Goal: Task Accomplishment & Management: Use online tool/utility

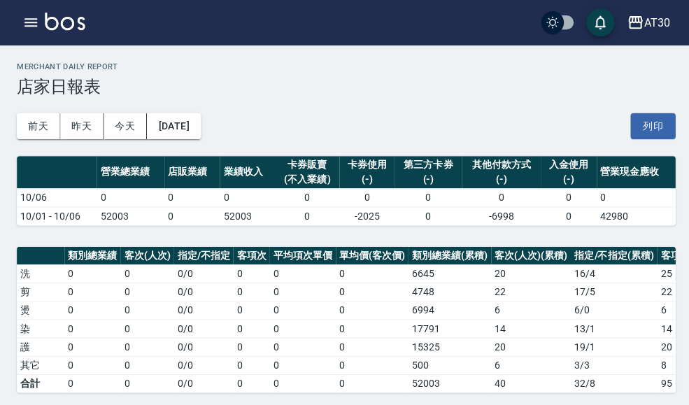
click at [35, 29] on icon "button" at bounding box center [30, 22] width 17 height 17
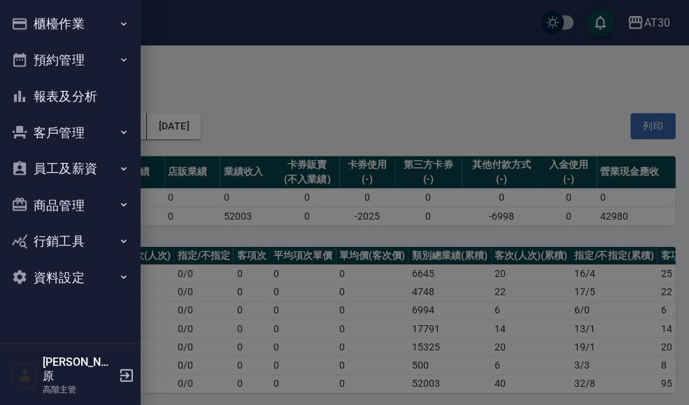
click at [125, 20] on icon "button" at bounding box center [122, 23] width 11 height 11
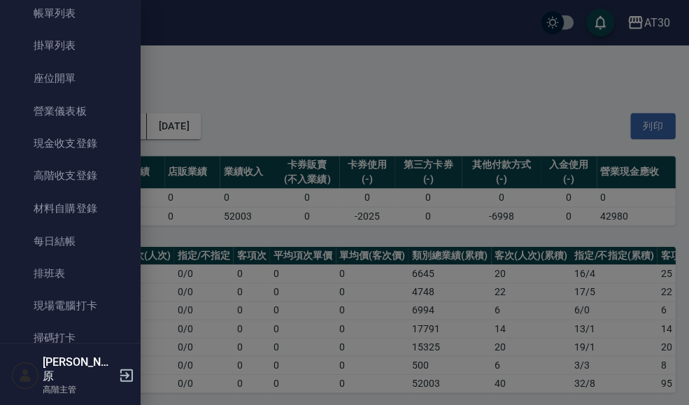
scroll to position [89, 0]
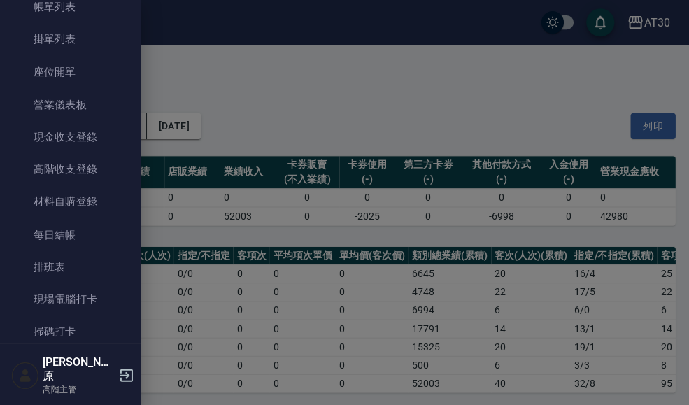
click at [87, 302] on link "現場電腦打卡" at bounding box center [70, 298] width 129 height 32
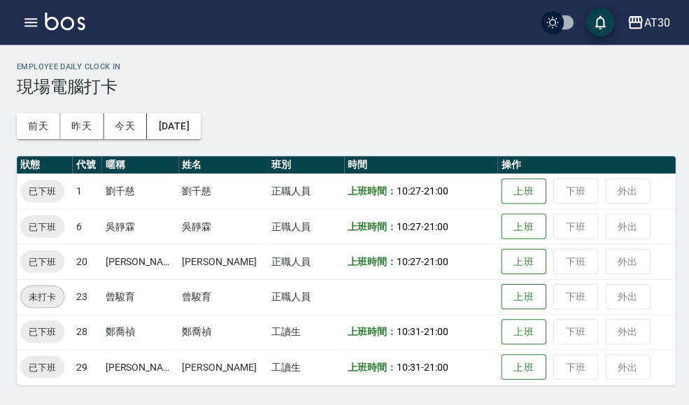
click at [341, 35] on button "AT30" at bounding box center [645, 22] width 54 height 29
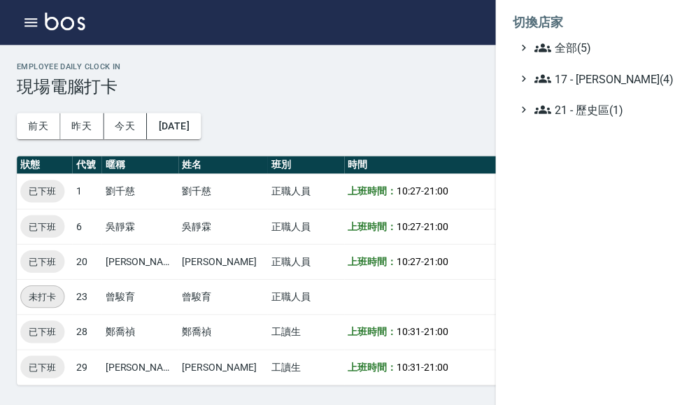
click at [341, 48] on span "全部(5)" at bounding box center [599, 47] width 135 height 17
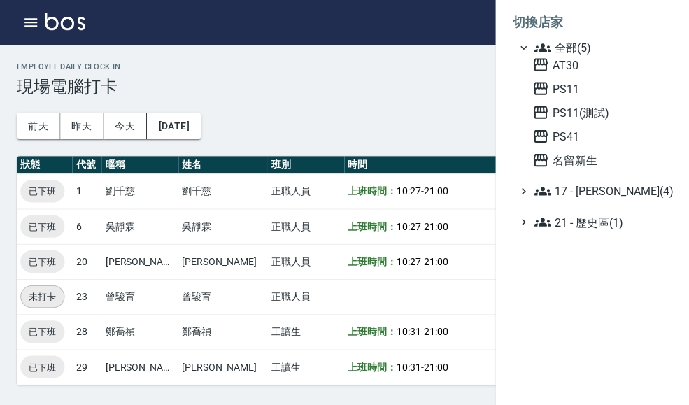
click at [341, 86] on span "PS11" at bounding box center [597, 88] width 137 height 17
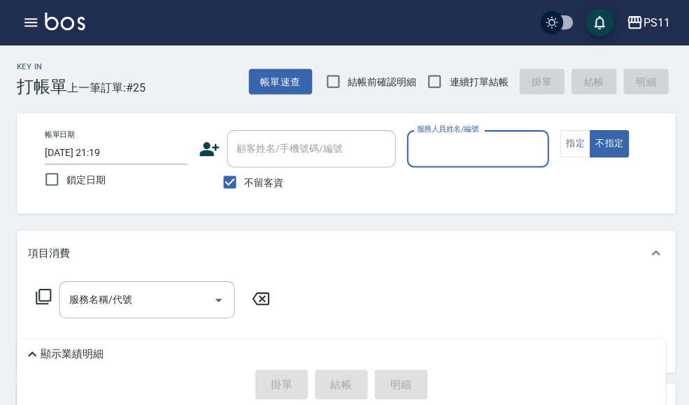
click at [29, 25] on icon "button" at bounding box center [30, 22] width 13 height 8
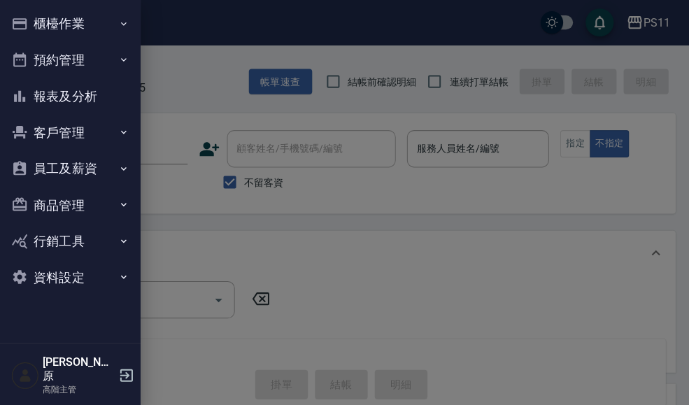
click at [128, 29] on icon "button" at bounding box center [122, 23] width 11 height 11
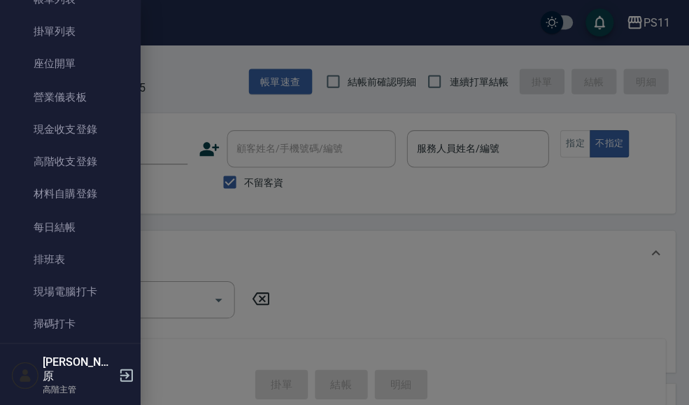
scroll to position [102, 0]
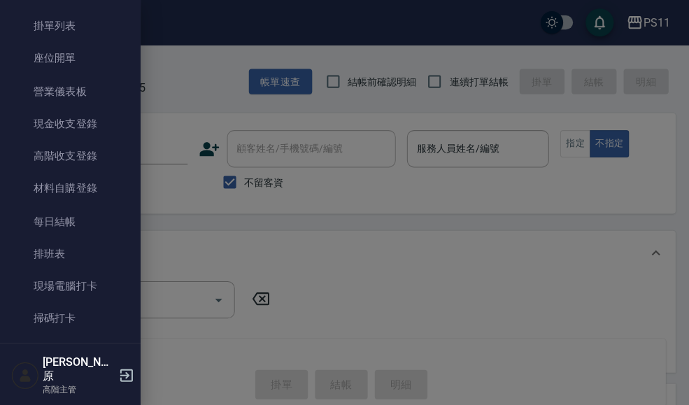
click at [103, 284] on link "現場電腦打卡" at bounding box center [70, 285] width 129 height 32
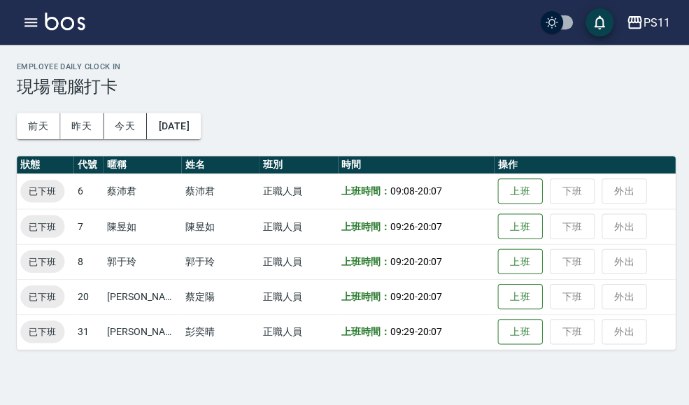
click at [652, 27] on div "PS11" at bounding box center [653, 22] width 27 height 17
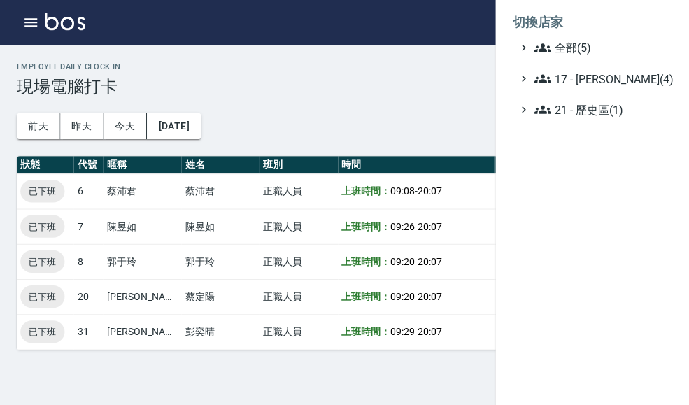
click at [620, 50] on span "全部(5)" at bounding box center [599, 47] width 135 height 17
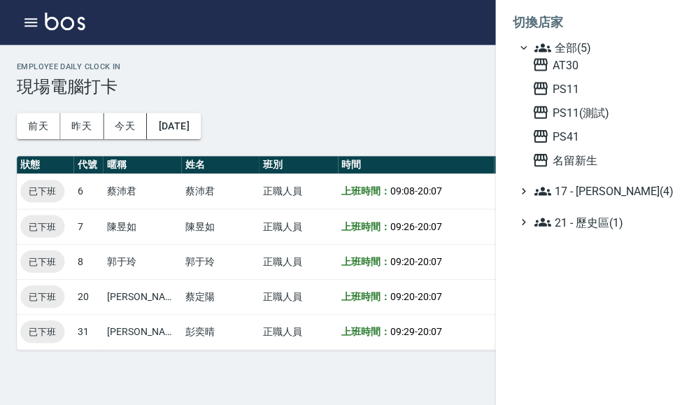
click at [584, 143] on span "PS41" at bounding box center [597, 135] width 137 height 17
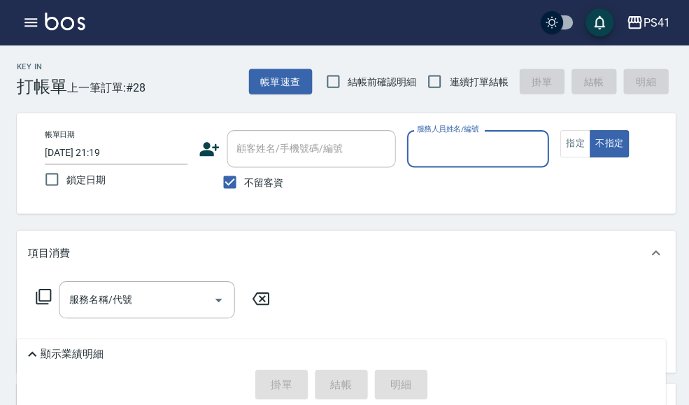
click at [35, 30] on icon "button" at bounding box center [30, 22] width 17 height 17
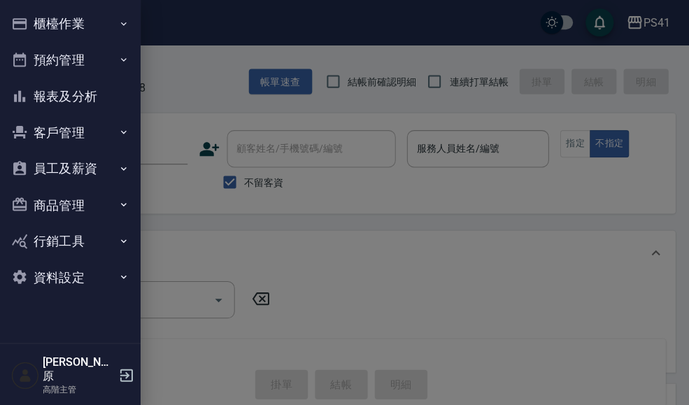
click at [118, 22] on icon "button" at bounding box center [122, 23] width 11 height 11
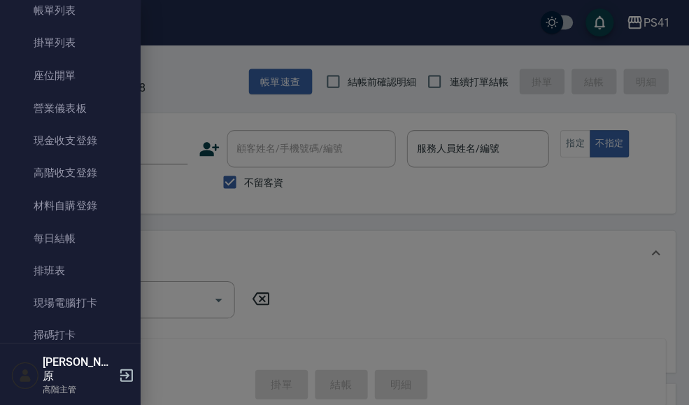
scroll to position [115, 0]
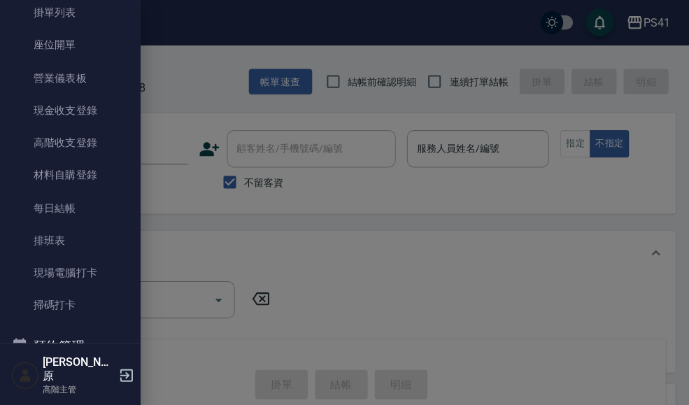
click at [92, 276] on link "現場電腦打卡" at bounding box center [70, 271] width 129 height 32
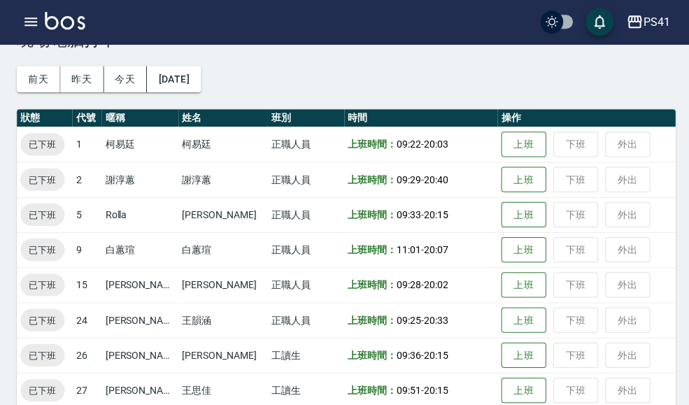
scroll to position [46, 0]
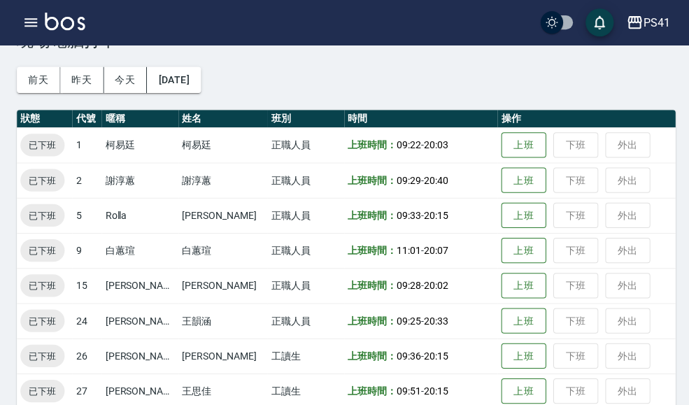
click at [648, 32] on button "PS41" at bounding box center [645, 22] width 55 height 29
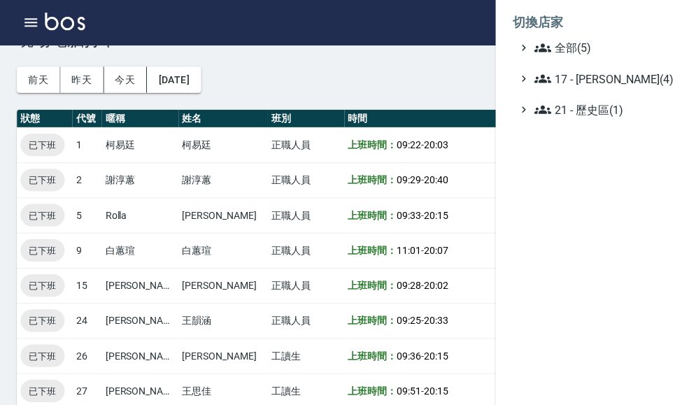
click at [628, 47] on span "全部(5)" at bounding box center [599, 47] width 135 height 17
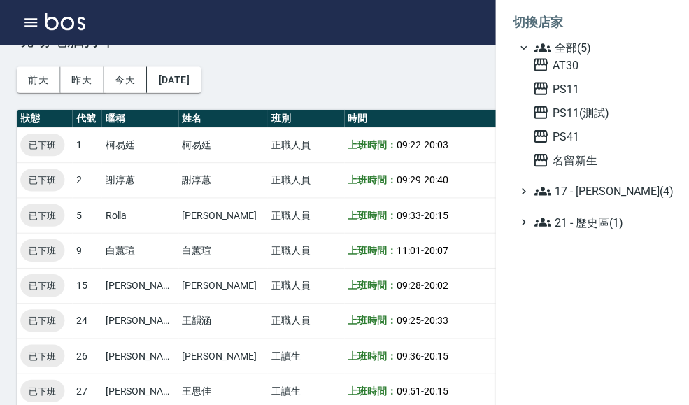
click at [586, 72] on span "AT30" at bounding box center [597, 64] width 137 height 17
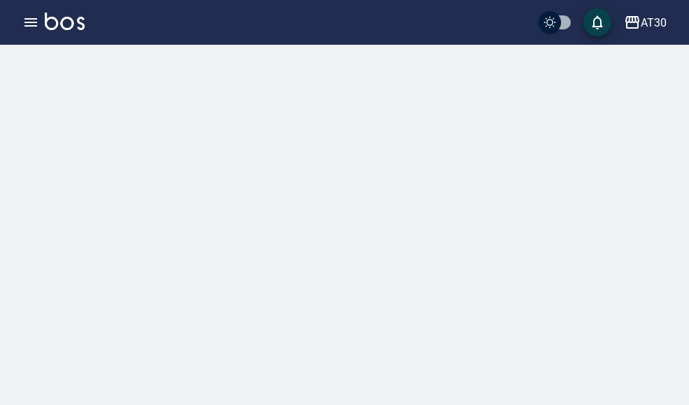
scroll to position [22, 0]
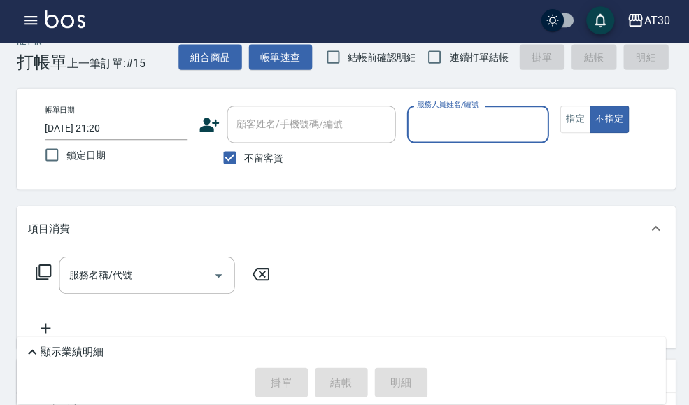
click at [31, 32] on button "button" at bounding box center [31, 22] width 28 height 28
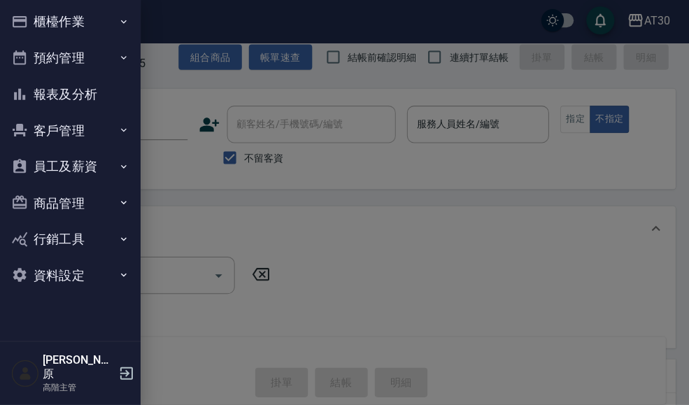
click at [114, 30] on button "櫃檯作業" at bounding box center [70, 24] width 129 height 36
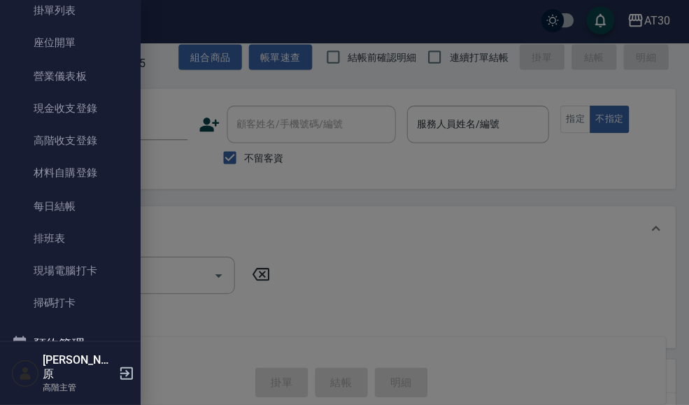
scroll to position [117, 0]
click at [92, 275] on link "現場電腦打卡" at bounding box center [70, 269] width 129 height 32
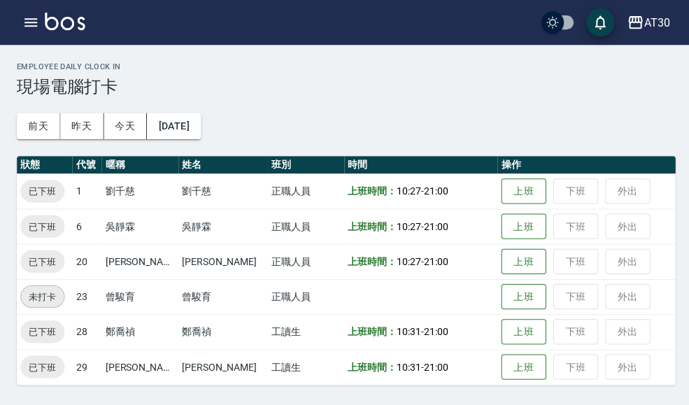
click at [653, 44] on div "AT30 登出" at bounding box center [344, 22] width 689 height 45
click at [648, 36] on button "AT30" at bounding box center [645, 22] width 54 height 29
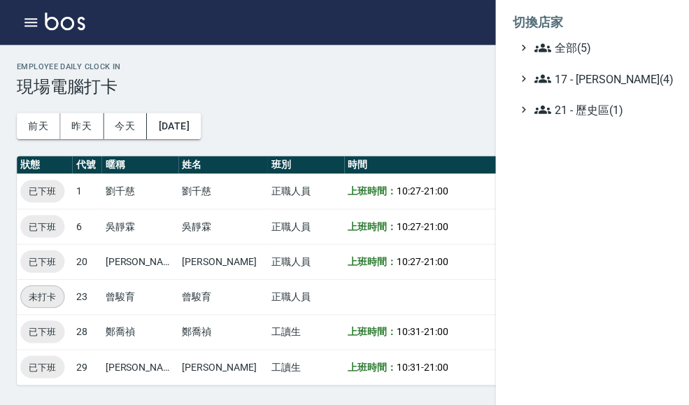
click at [620, 71] on span "17 - 顏鵬原(4)" at bounding box center [599, 78] width 135 height 17
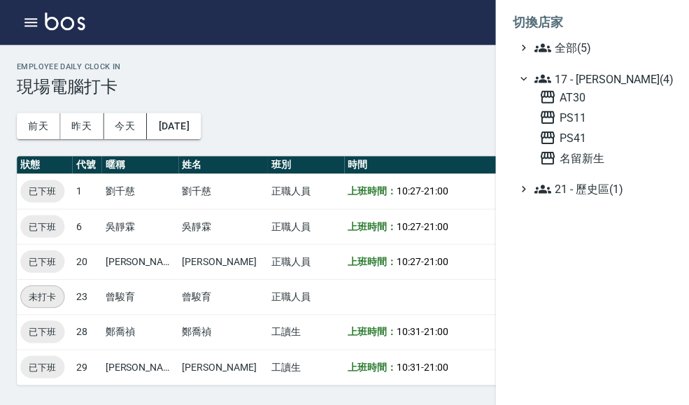
click at [608, 183] on span "21 - 歷史區(1)" at bounding box center [599, 188] width 135 height 17
click at [601, 181] on span "21 - 歷史區(1)" at bounding box center [599, 188] width 135 height 17
click at [555, 180] on span "21 - 歷史區(1)" at bounding box center [599, 188] width 135 height 17
click at [585, 65] on ul "全部(5) 17 - 顏鵬原(4) AT30 PS11 PS41 名留新生 21 - 歷史區(1) PS11(測試)" at bounding box center [591, 127] width 162 height 176
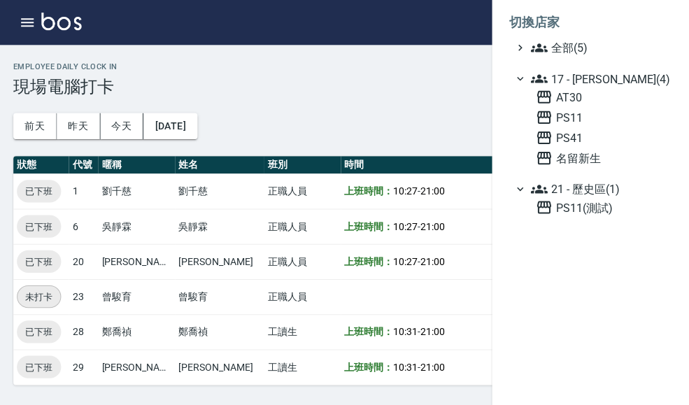
click at [601, 159] on span "名留新生" at bounding box center [601, 157] width 130 height 17
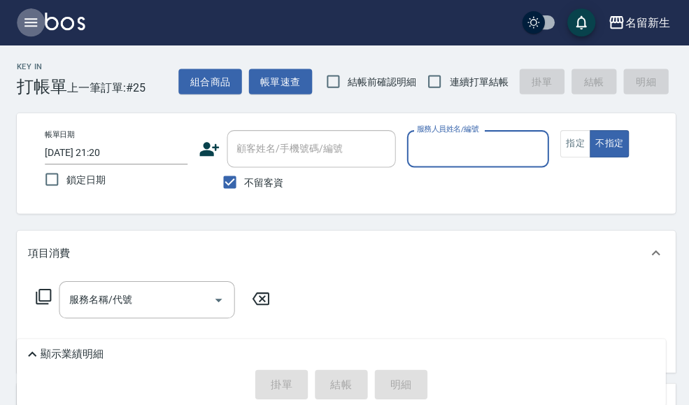
click at [32, 21] on icon "button" at bounding box center [30, 22] width 17 height 17
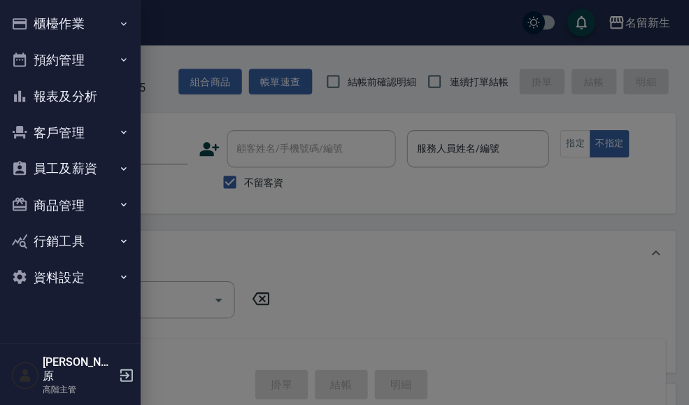
click at [131, 22] on button "櫃檯作業" at bounding box center [70, 24] width 129 height 36
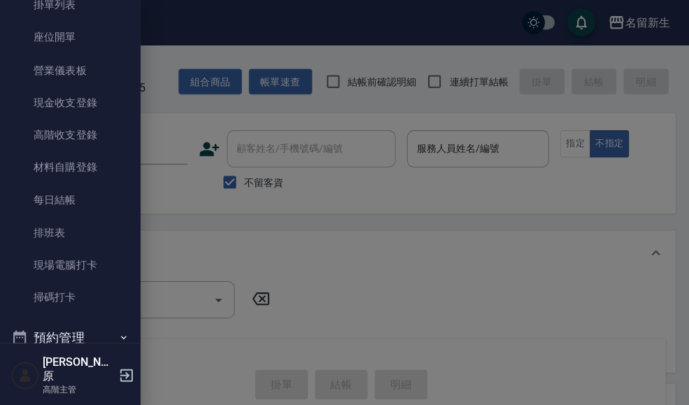
scroll to position [136, 0]
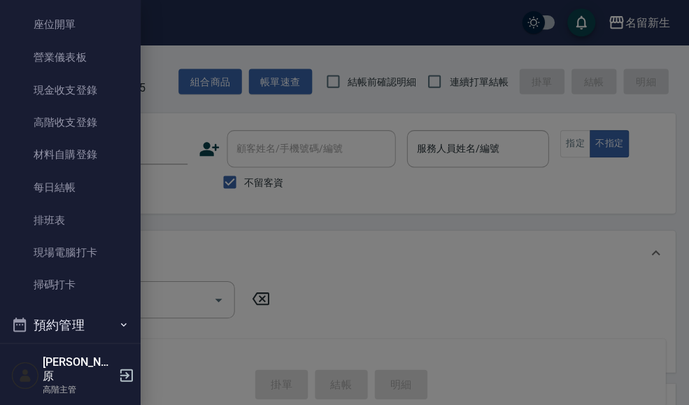
click at [95, 259] on link "現場電腦打卡" at bounding box center [70, 251] width 129 height 32
